Goal: Task Accomplishment & Management: Manage account settings

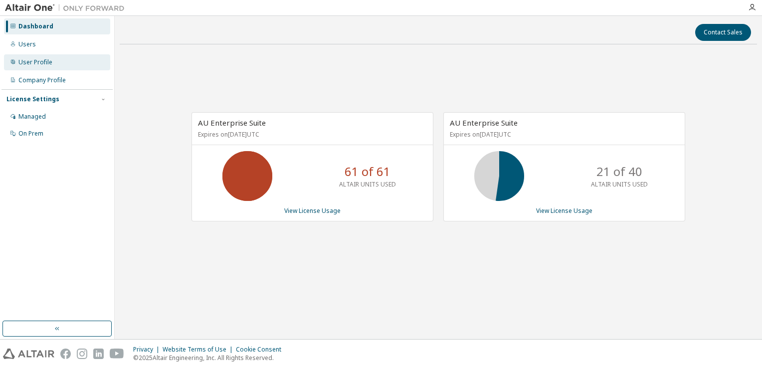
click at [43, 62] on div "User Profile" at bounding box center [35, 62] width 34 height 8
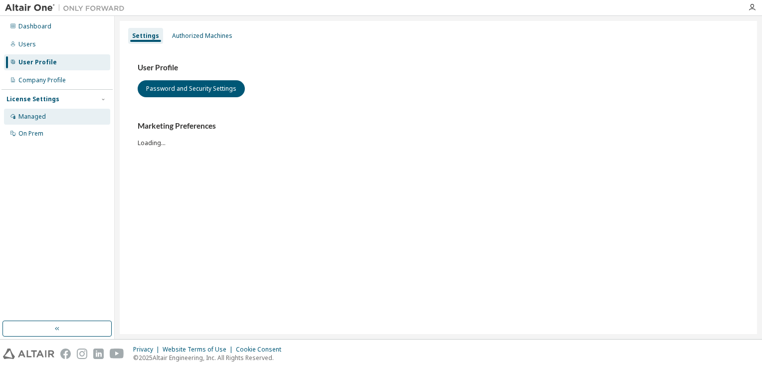
click at [37, 119] on div "Managed" at bounding box center [31, 117] width 27 height 8
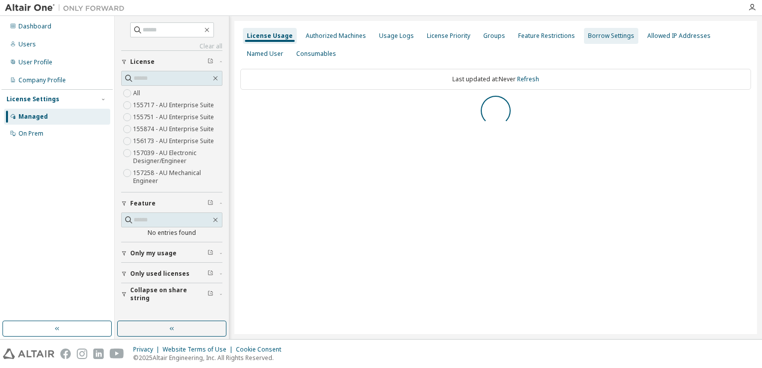
click at [590, 41] on div "Borrow Settings" at bounding box center [611, 36] width 54 height 16
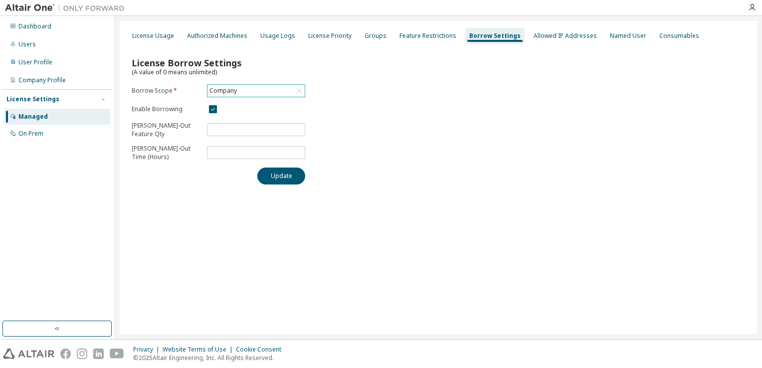
click at [295, 90] on icon at bounding box center [299, 91] width 10 height 10
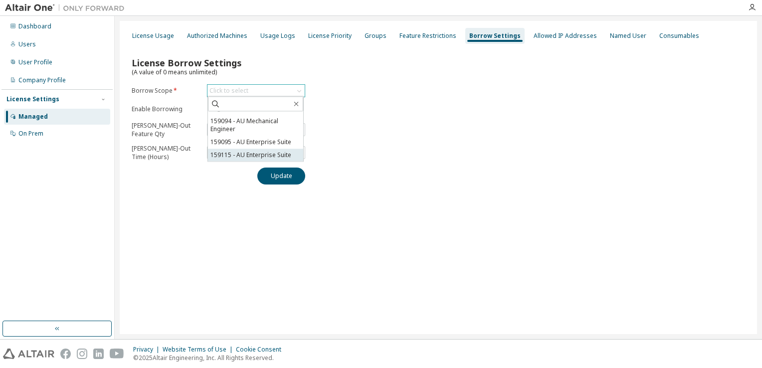
click at [220, 155] on li "159115 - AU Enterprise Suite" at bounding box center [255, 155] width 95 height 13
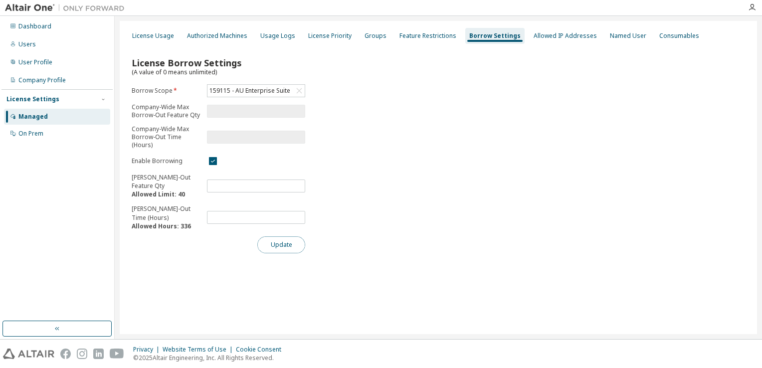
click at [281, 244] on button "Update" at bounding box center [281, 244] width 48 height 17
click at [44, 31] on div "Dashboard" at bounding box center [57, 26] width 106 height 16
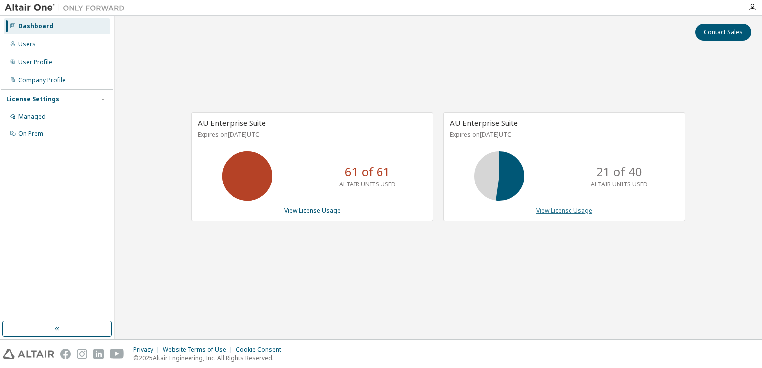
click at [578, 211] on link "View License Usage" at bounding box center [564, 210] width 56 height 8
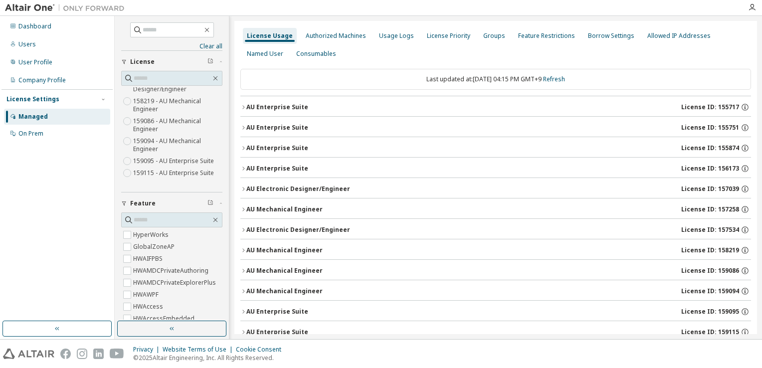
scroll to position [19, 0]
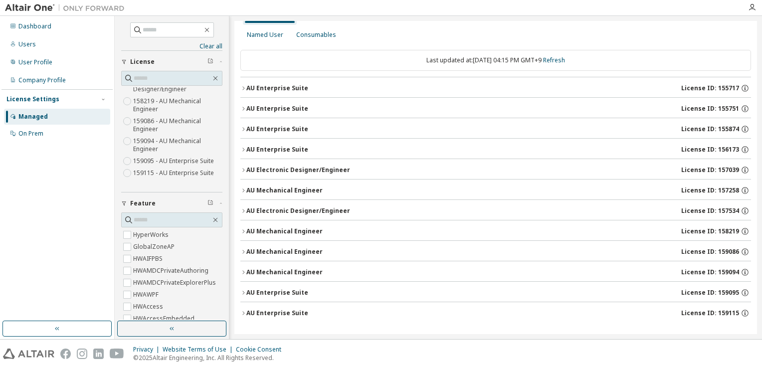
click at [241, 310] on icon "button" at bounding box center [243, 313] width 6 height 6
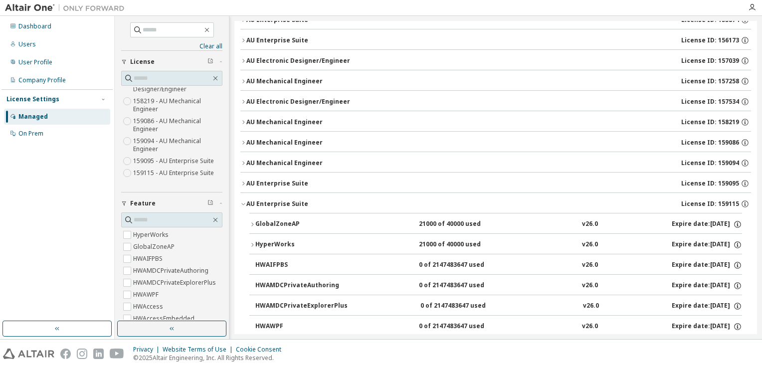
scroll to position [129, 0]
click at [252, 221] on icon "button" at bounding box center [252, 224] width 6 height 6
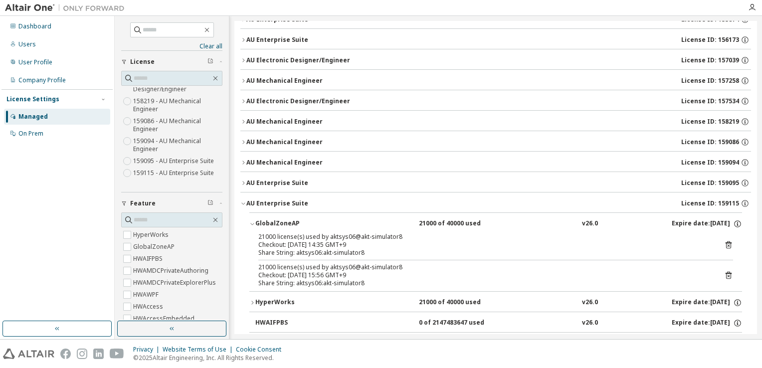
click at [252, 221] on icon "button" at bounding box center [252, 224] width 6 height 6
